Goal: Task Accomplishment & Management: Manage account settings

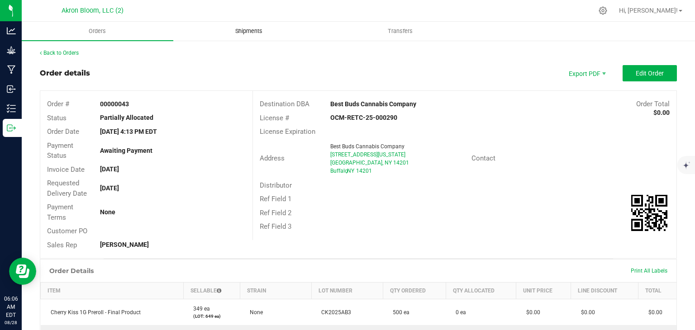
click at [259, 29] on span "Shipments" at bounding box center [249, 31] width 52 height 8
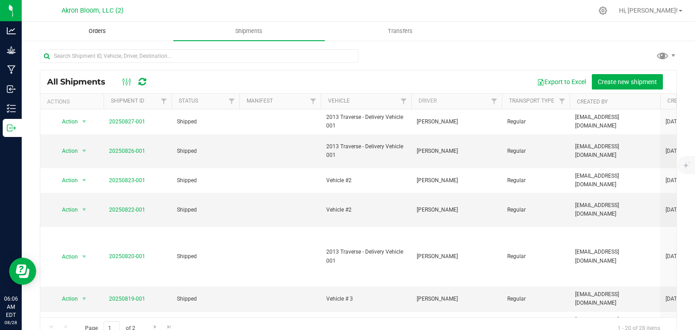
click at [92, 33] on span "Orders" at bounding box center [97, 31] width 42 height 8
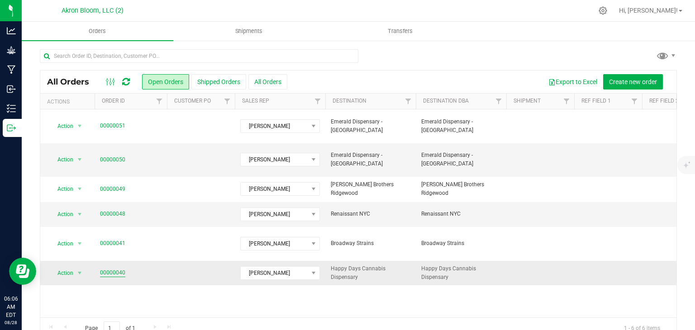
click at [118, 269] on link "00000040" at bounding box center [112, 273] width 25 height 9
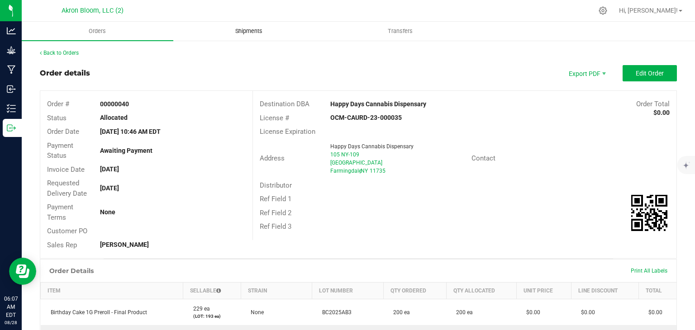
click at [246, 31] on span "Shipments" at bounding box center [249, 31] width 52 height 8
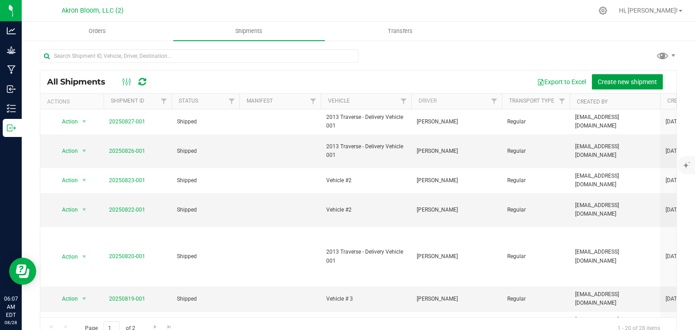
click at [605, 81] on span "Create new shipment" at bounding box center [627, 81] width 59 height 7
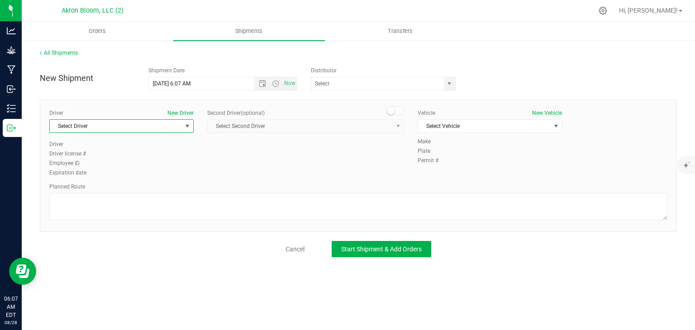
click at [188, 128] on span "select" at bounding box center [187, 126] width 7 height 7
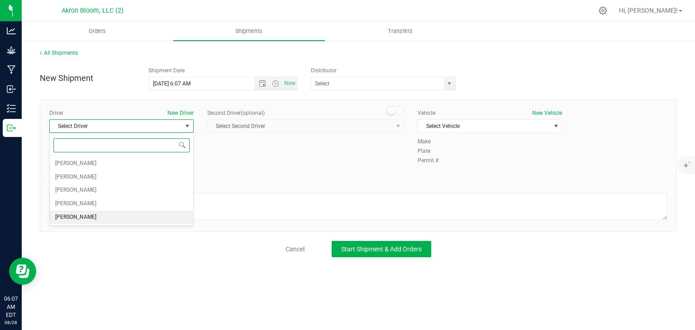
click at [78, 216] on span "[PERSON_NAME]" at bounding box center [75, 218] width 41 height 12
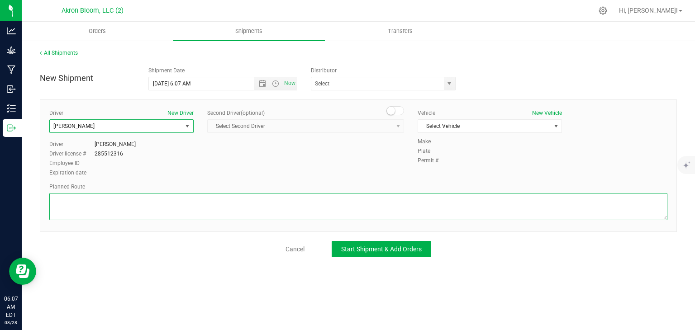
click at [124, 201] on textarea at bounding box center [358, 206] width 618 height 27
type textarea "GPS"
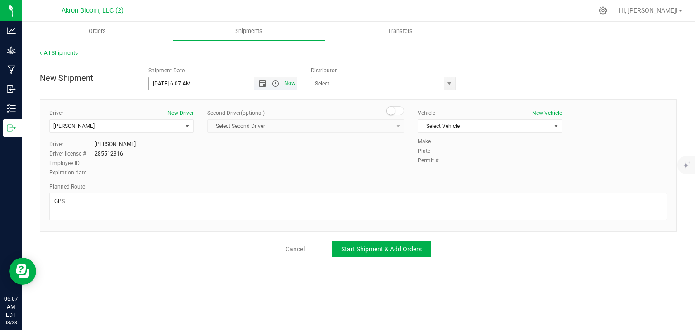
click at [286, 85] on span "Now" at bounding box center [289, 83] width 15 height 13
click at [548, 128] on span "Select Vehicle" at bounding box center [484, 126] width 132 height 13
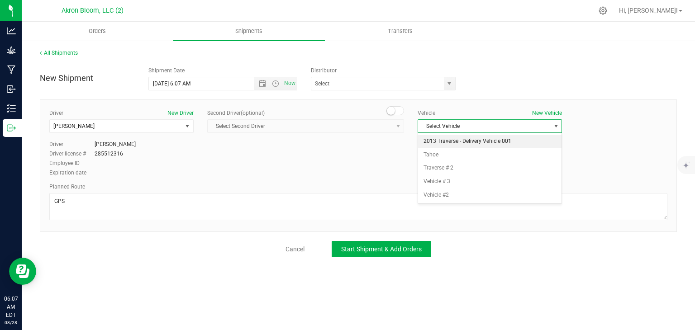
click at [474, 142] on li "2013 Traverse - Delivery Vehicle 001" at bounding box center [489, 142] width 143 height 14
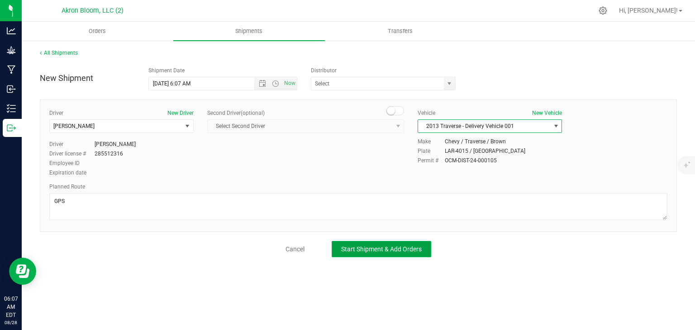
click at [381, 252] on span "Start Shipment & Add Orders" at bounding box center [381, 249] width 81 height 7
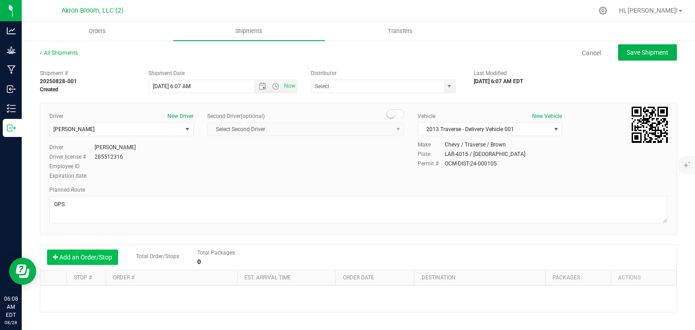
click at [54, 262] on button "Add an Order/Stop" at bounding box center [82, 257] width 71 height 15
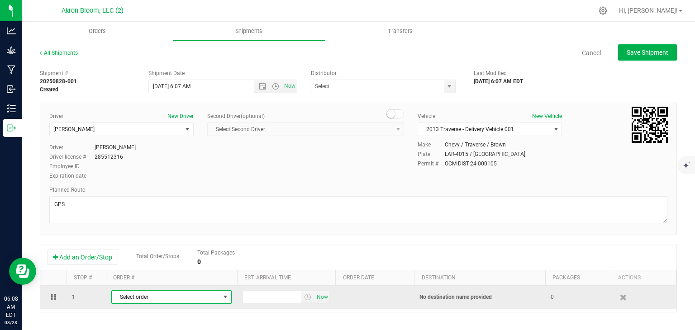
click at [226, 300] on span "select" at bounding box center [225, 297] width 7 height 7
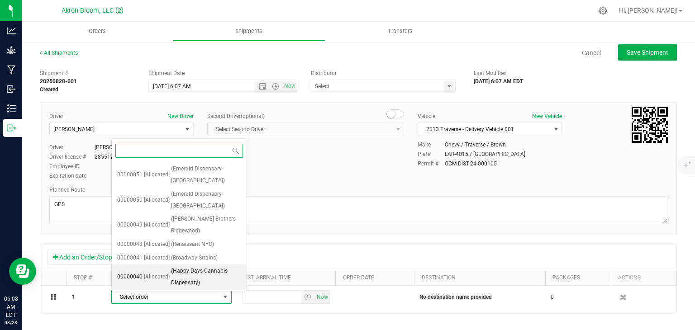
click at [200, 276] on span "(Happy Days Cannabis Dispensary)" at bounding box center [206, 277] width 70 height 23
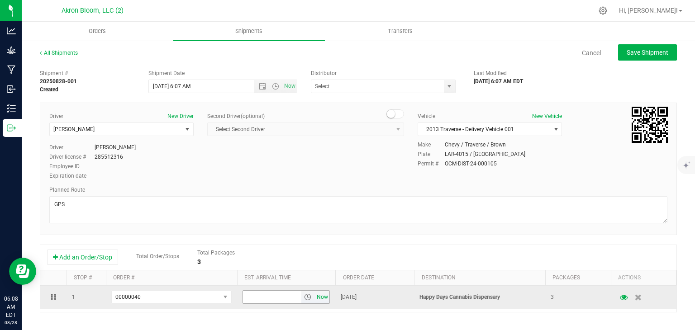
click at [324, 300] on span "Now" at bounding box center [322, 297] width 15 height 13
click at [309, 298] on span "select" at bounding box center [307, 297] width 7 height 7
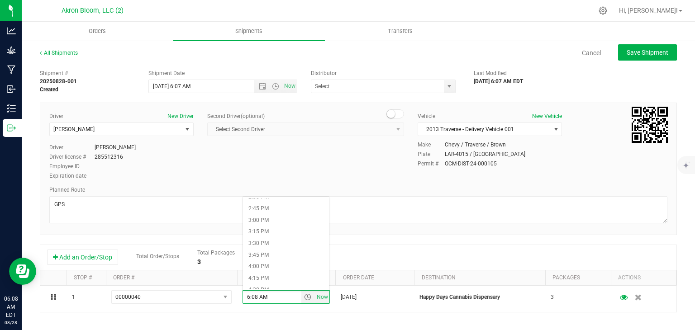
scroll to position [679, 0]
click at [275, 224] on li "3:00 PM" at bounding box center [286, 224] width 86 height 12
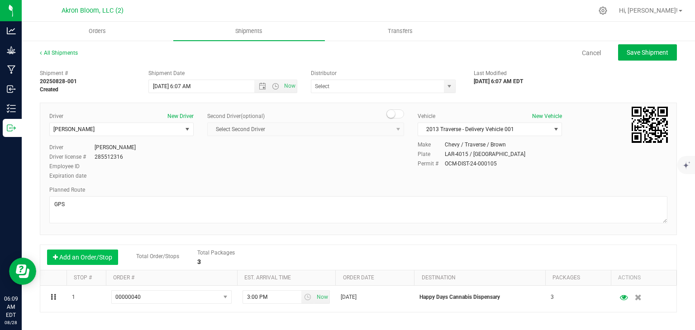
click at [62, 256] on button "Add an Order/Stop" at bounding box center [82, 257] width 71 height 15
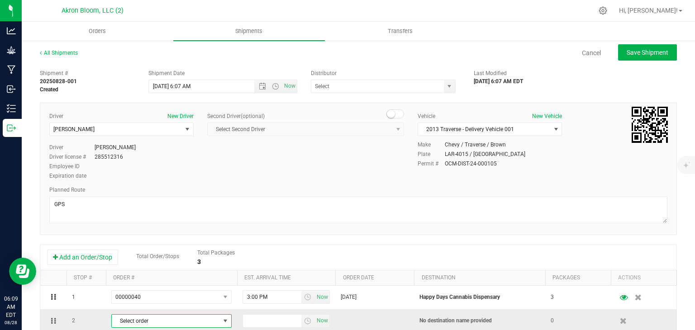
click at [227, 324] on span "select" at bounding box center [225, 321] width 7 height 7
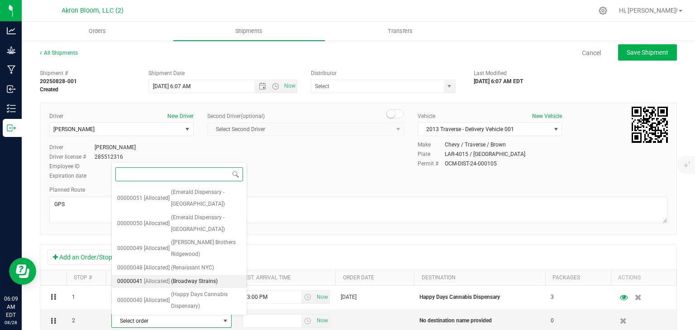
click at [196, 279] on span "(Broadway Strains)" at bounding box center [194, 282] width 47 height 12
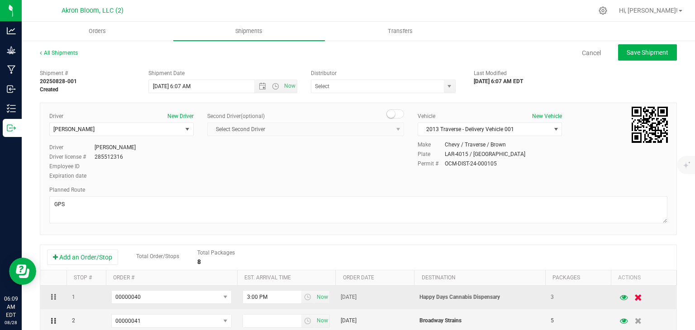
click at [638, 297] on icon "button" at bounding box center [638, 297] width 8 height 7
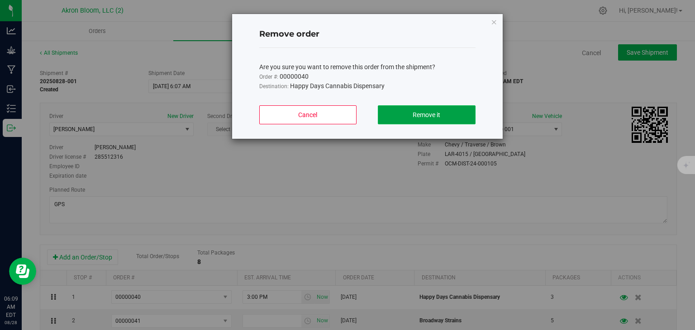
click at [445, 115] on button "Remove it" at bounding box center [426, 114] width 97 height 19
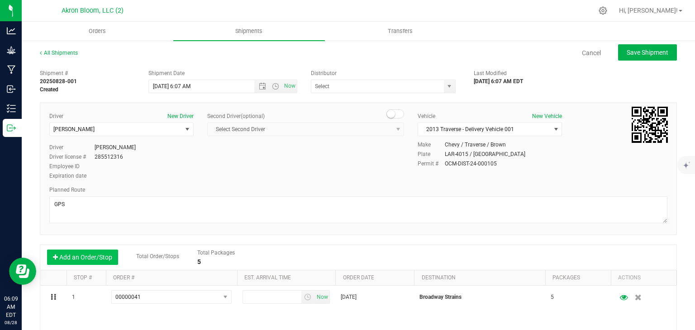
click at [85, 258] on button "Add an Order/Stop" at bounding box center [82, 257] width 71 height 15
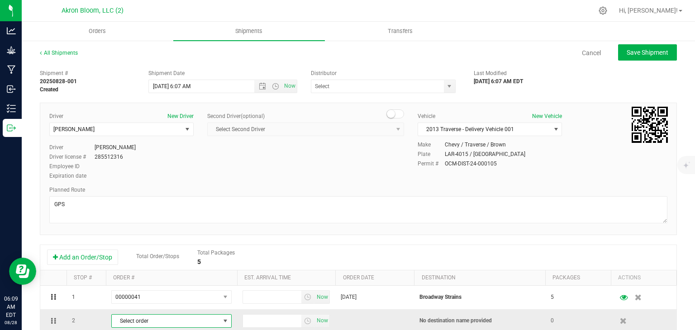
click at [228, 320] on span "select" at bounding box center [225, 321] width 7 height 7
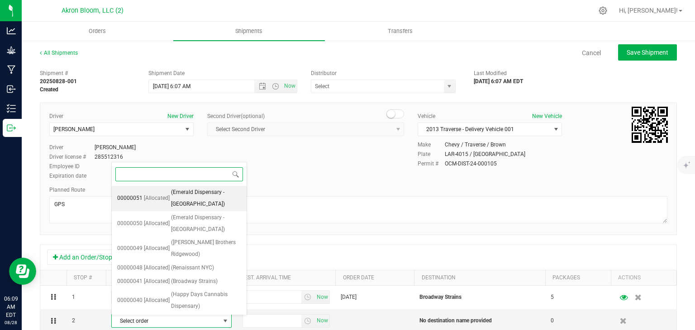
click at [196, 199] on span "(Emerald Dispensary - [GEOGRAPHIC_DATA])" at bounding box center [206, 198] width 70 height 23
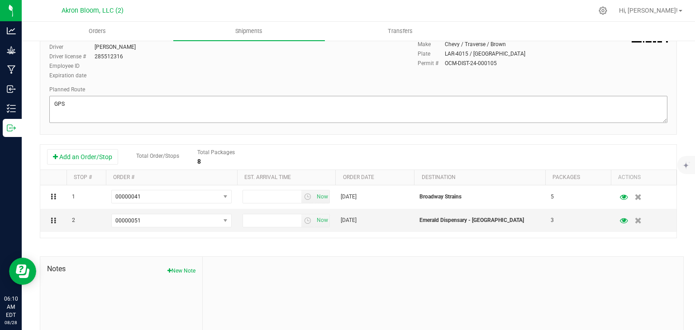
scroll to position [102, 0]
click at [95, 156] on button "Add an Order/Stop" at bounding box center [82, 155] width 71 height 15
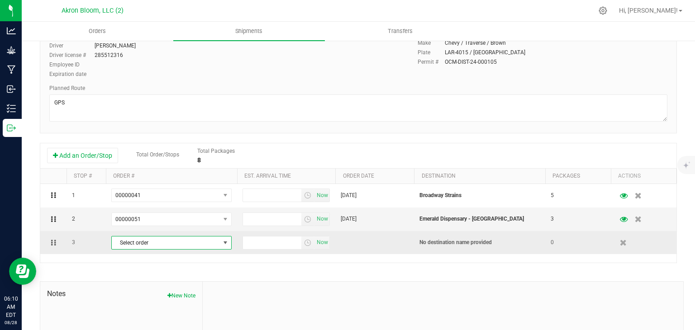
click at [228, 243] on span "select" at bounding box center [225, 242] width 7 height 7
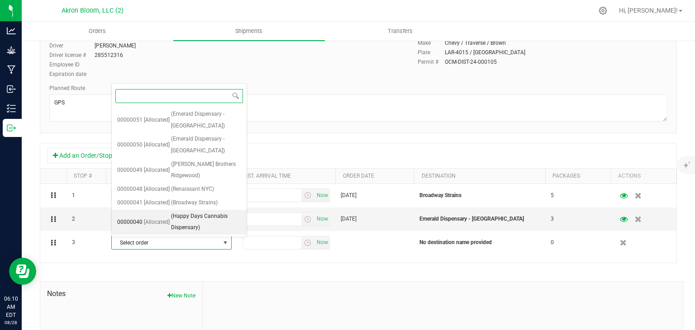
click at [188, 217] on span "(Happy Days Cannabis Dispensary)" at bounding box center [206, 222] width 70 height 23
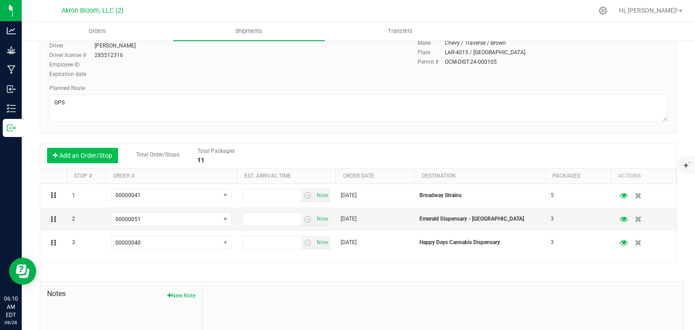
click at [69, 157] on button "Add an Order/Stop" at bounding box center [82, 155] width 71 height 15
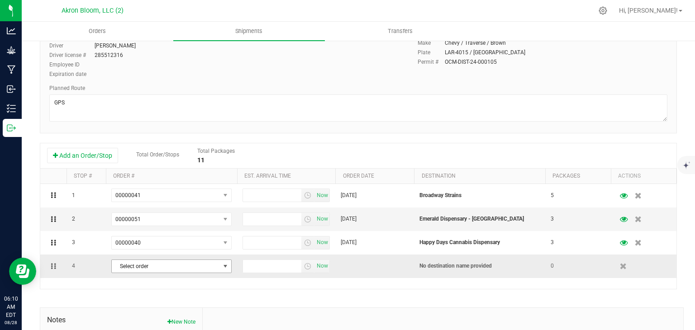
click at [224, 265] on span "select" at bounding box center [225, 266] width 7 height 7
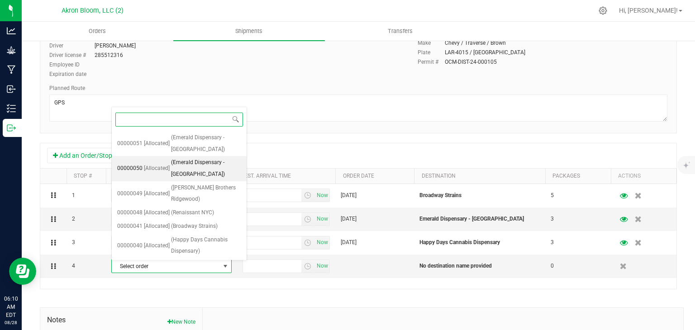
click at [207, 165] on span "(Emerald Dispensary - [GEOGRAPHIC_DATA])" at bounding box center [206, 168] width 70 height 23
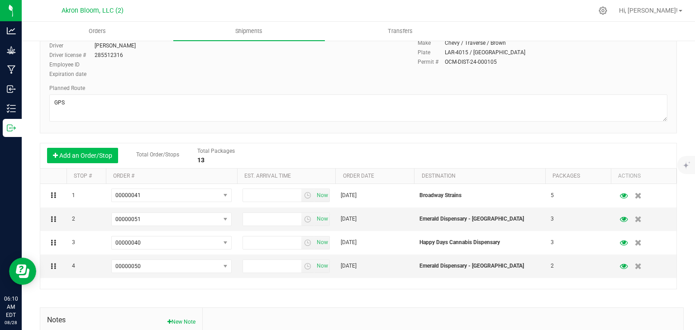
click at [101, 154] on button "Add an Order/Stop" at bounding box center [82, 155] width 71 height 15
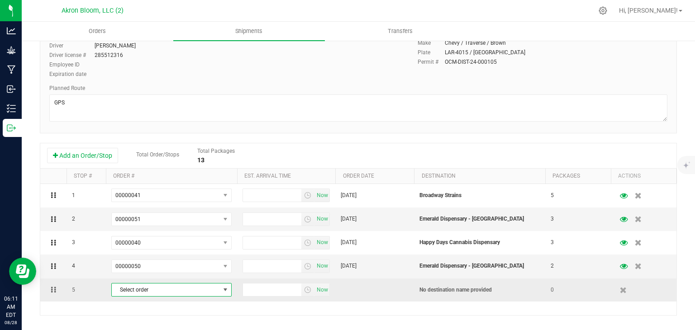
click at [227, 292] on span "select" at bounding box center [225, 289] width 7 height 7
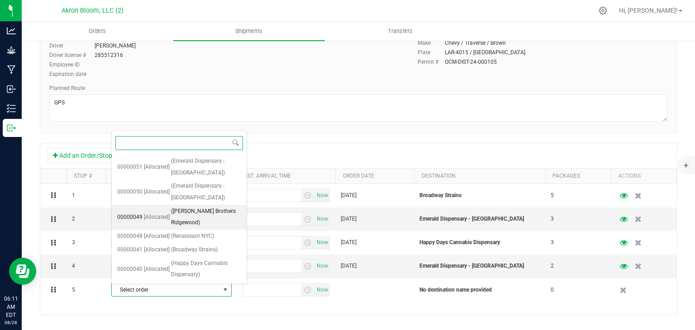
click at [191, 218] on span "([PERSON_NAME] Brothers Ridgewood)" at bounding box center [206, 217] width 70 height 23
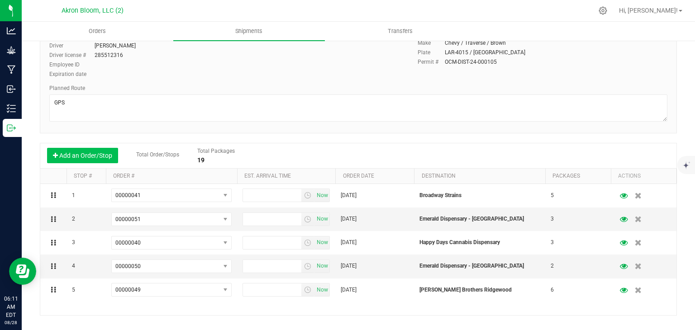
click at [89, 157] on button "Add an Order/Stop" at bounding box center [82, 155] width 71 height 15
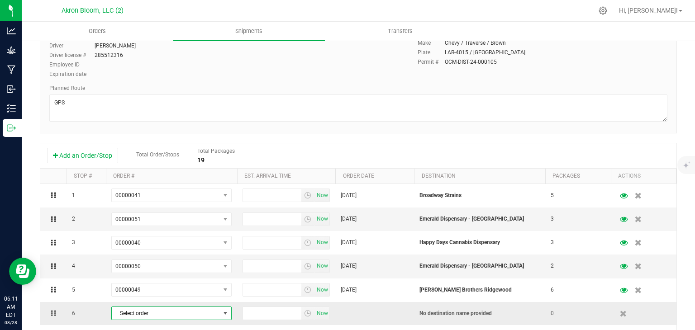
click at [224, 315] on span "select" at bounding box center [225, 313] width 7 height 7
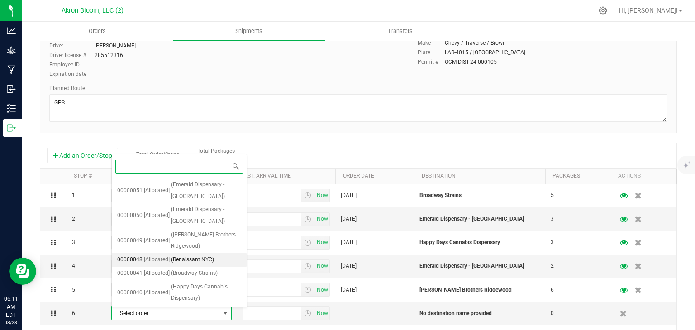
click at [178, 259] on span "(Renaissant NYC)" at bounding box center [192, 260] width 43 height 12
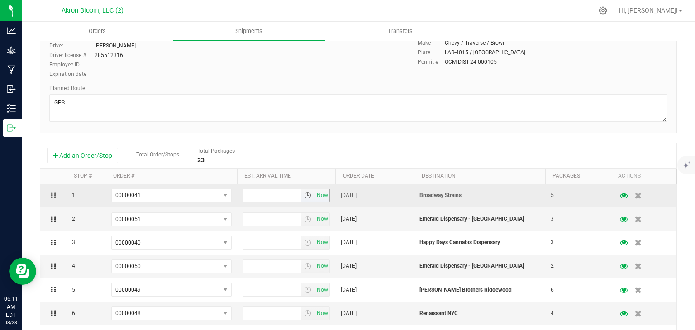
click at [307, 195] on span "select" at bounding box center [307, 195] width 7 height 7
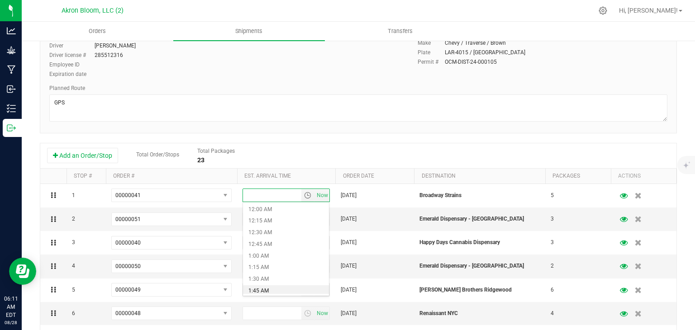
click at [259, 291] on li "1:45 AM" at bounding box center [286, 292] width 86 height 12
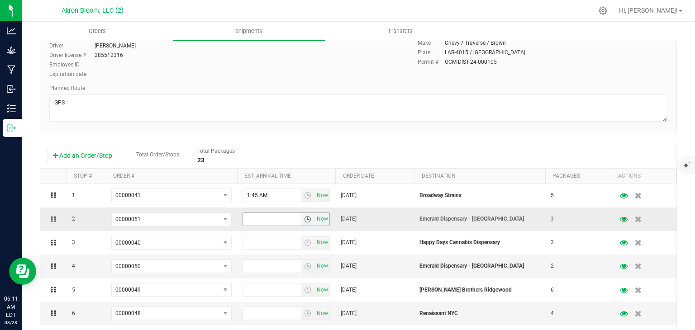
click at [308, 219] on span "select" at bounding box center [307, 219] width 7 height 7
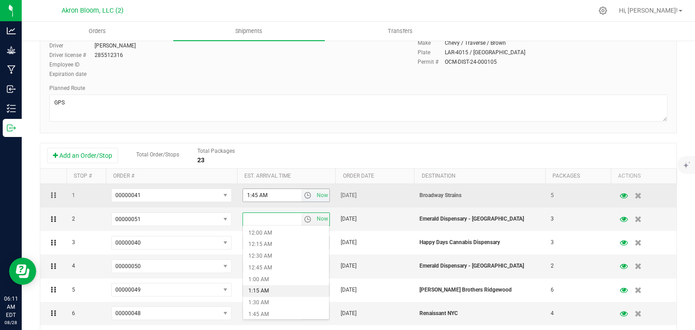
click at [311, 196] on span "select" at bounding box center [307, 195] width 7 height 7
click at [311, 200] on span "select" at bounding box center [307, 195] width 13 height 13
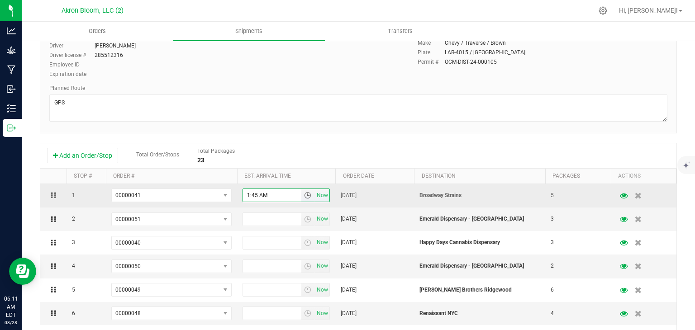
click at [310, 198] on span "select" at bounding box center [307, 195] width 7 height 7
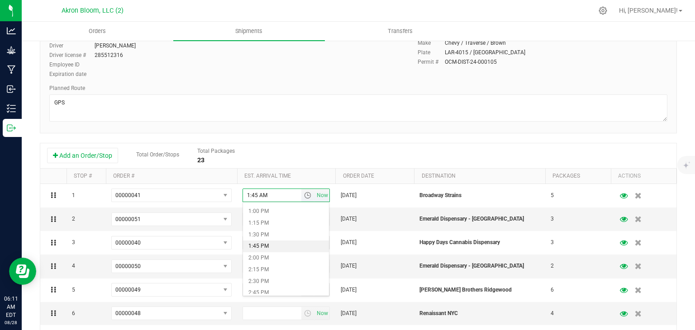
click at [271, 251] on li "1:45 PM" at bounding box center [286, 247] width 86 height 12
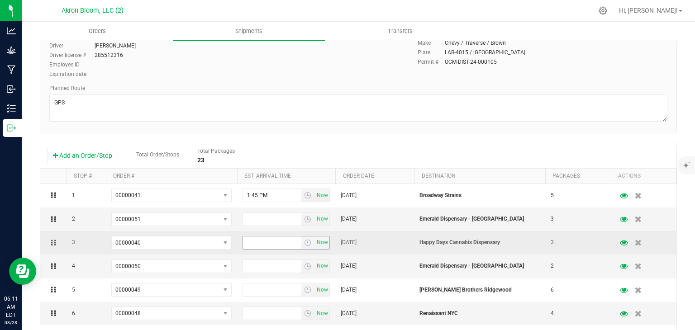
click at [263, 243] on input "text" at bounding box center [272, 243] width 59 height 13
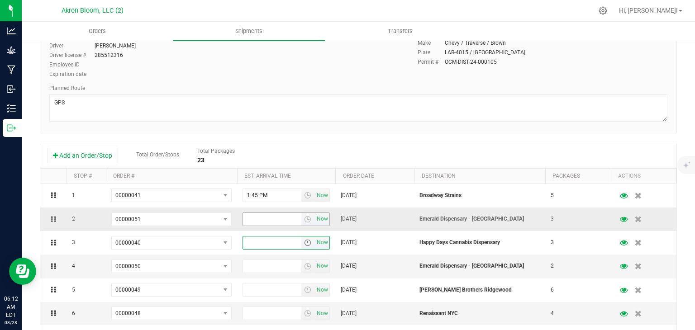
click at [291, 220] on input "text" at bounding box center [272, 219] width 59 height 13
click at [308, 219] on span "select" at bounding box center [307, 219] width 7 height 7
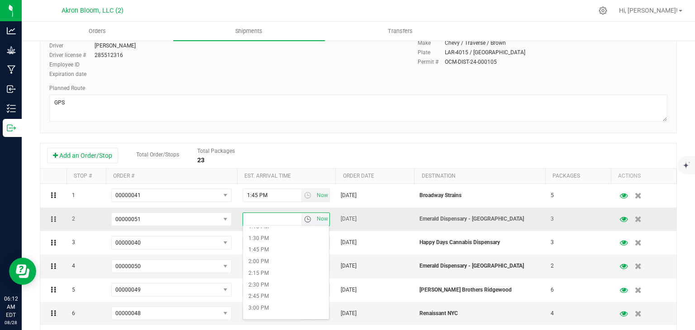
scroll to position [624, 0]
click at [270, 273] on li "2:15 PM" at bounding box center [286, 273] width 86 height 12
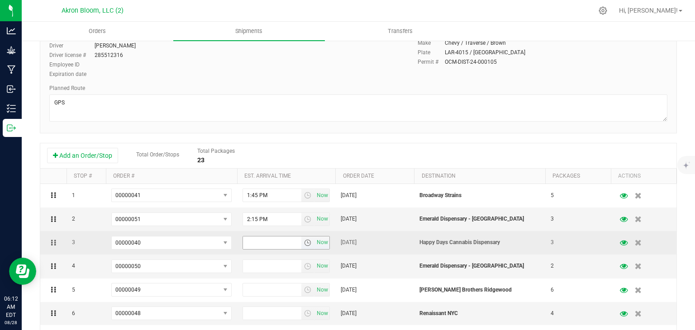
click at [309, 245] on span "select" at bounding box center [307, 242] width 7 height 7
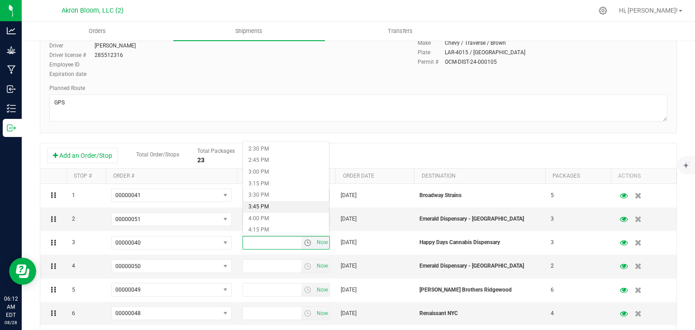
click at [267, 208] on li "3:45 PM" at bounding box center [286, 207] width 86 height 12
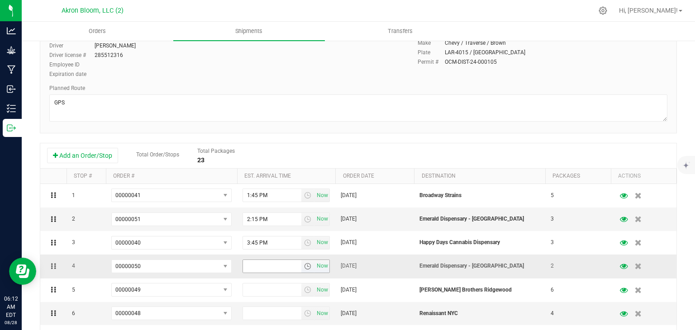
click at [306, 265] on span "select" at bounding box center [307, 266] width 7 height 7
click at [273, 215] on li "3:45 PM" at bounding box center [286, 212] width 86 height 12
click at [308, 268] on span "select" at bounding box center [307, 266] width 7 height 7
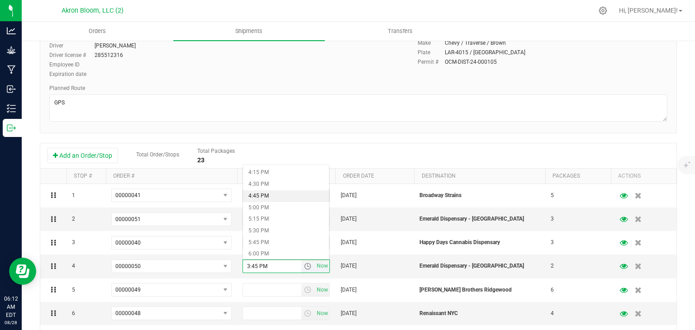
click at [275, 195] on li "4:45 PM" at bounding box center [286, 196] width 86 height 12
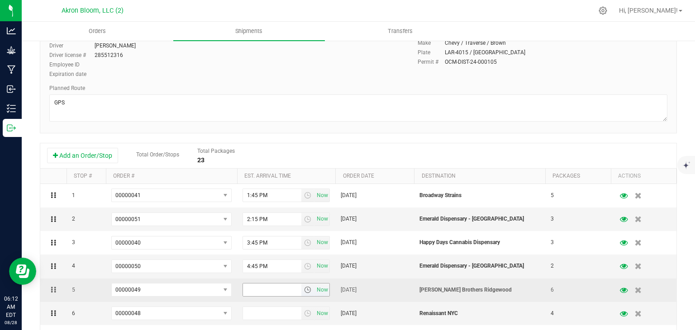
click at [307, 291] on span "select" at bounding box center [307, 289] width 7 height 7
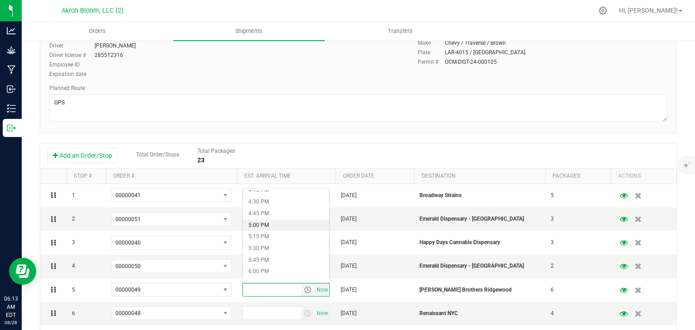
click at [273, 224] on li "5:00 PM" at bounding box center [286, 226] width 86 height 12
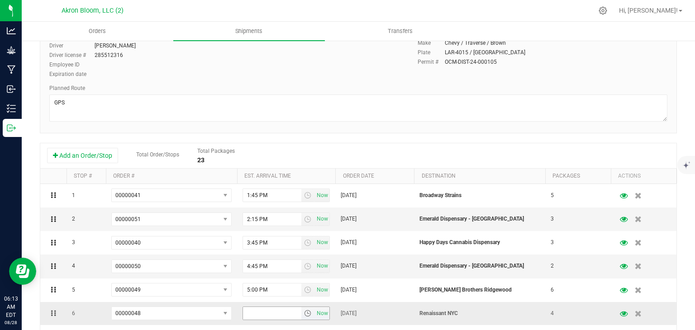
click at [309, 314] on span "select" at bounding box center [307, 313] width 7 height 7
click at [272, 280] on li "5:45 PM" at bounding box center [286, 279] width 86 height 12
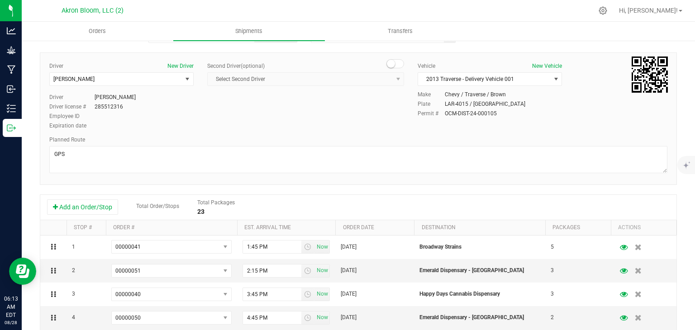
scroll to position [0, 0]
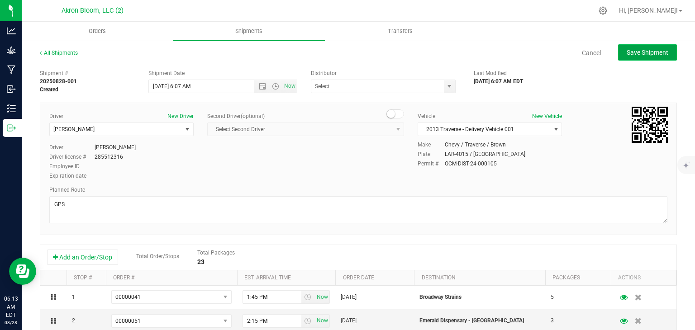
click at [642, 56] on button "Save Shipment" at bounding box center [647, 52] width 59 height 16
type input "[DATE] 10:07 AM"
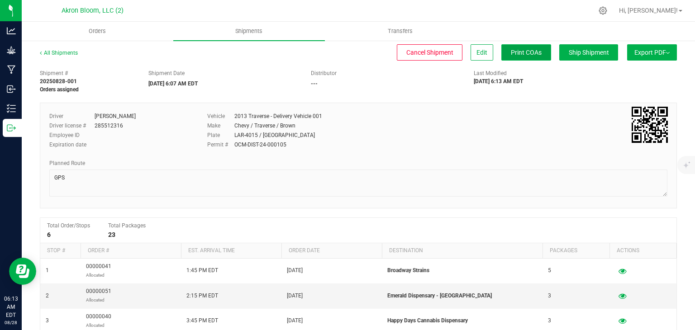
click at [536, 57] on button "Print COAs" at bounding box center [526, 52] width 50 height 16
click at [526, 57] on button "Print COAs" at bounding box center [526, 52] width 50 height 16
click at [656, 60] on button "Export PDF" at bounding box center [652, 52] width 50 height 16
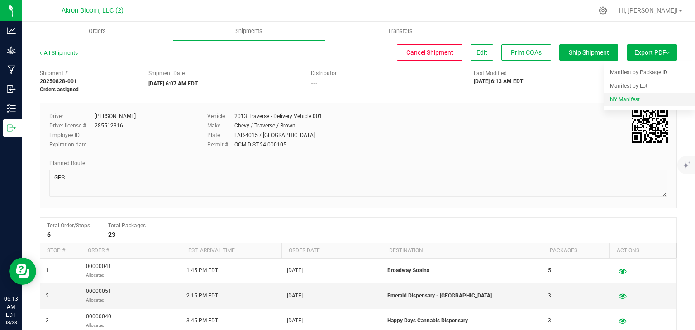
click at [614, 104] on li "NY Manifest" at bounding box center [649, 100] width 91 height 14
click at [658, 54] on button "Export PDF" at bounding box center [652, 52] width 50 height 16
click at [631, 101] on span "NY Manifest" at bounding box center [625, 99] width 30 height 6
click at [615, 99] on span "NY Manifest" at bounding box center [625, 99] width 30 height 6
